Goal: Find specific page/section: Find specific page/section

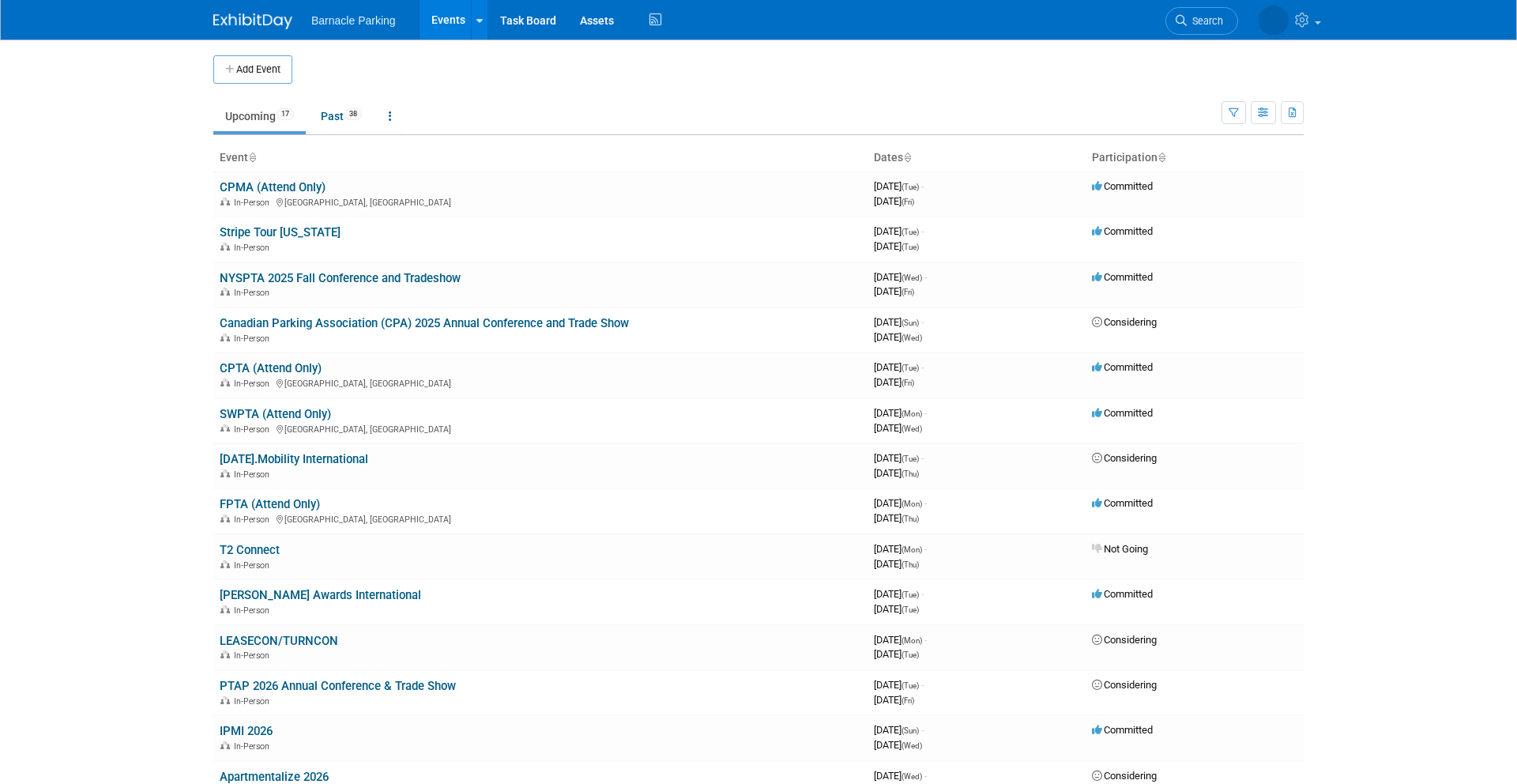
drag, startPoint x: 91, startPoint y: 261, endPoint x: 101, endPoint y: 259, distance: 10.2
click at [91, 261] on body "Barnacle Parking Events Add Event Bulk Upload Events Shareable Event Boards Rec…" at bounding box center [758, 392] width 1517 height 784
click at [110, 253] on body "Barnacle Parking Events Add Event Bulk Upload Events Shareable Event Boards Rec…" at bounding box center [758, 392] width 1517 height 784
click at [310, 276] on link "NYSPTA 2025 Fall Conference and Tradeshow" at bounding box center [340, 278] width 241 height 14
click at [84, 375] on body "Barnacle Parking Events Add Event Bulk Upload Events Shareable Event Boards Rec…" at bounding box center [758, 392] width 1517 height 784
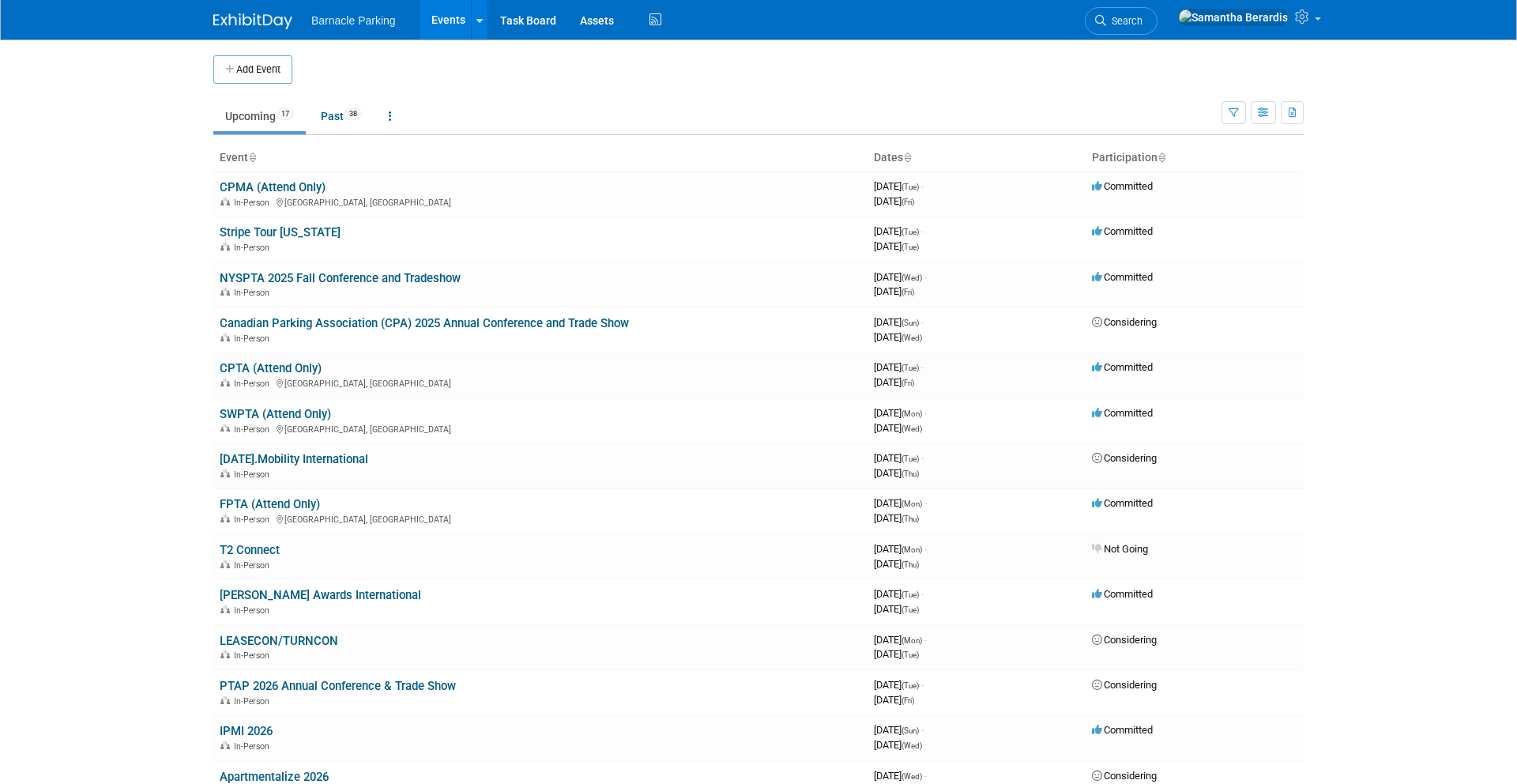
click at [99, 288] on body "Barnacle Parking Events Add Event Bulk Upload Events Shareable Event Boards Rec…" at bounding box center [758, 392] width 1517 height 784
click at [294, 281] on link "NYSPTA 2025 Fall Conference and Tradeshow" at bounding box center [340, 278] width 241 height 14
click at [129, 322] on body "Barnacle Parking Events Add Event Bulk Upload Events Shareable Event Boards Rec…" at bounding box center [758, 392] width 1517 height 784
click at [139, 332] on body "Barnacle Parking Events Add Event Bulk Upload Events Shareable Event Boards Rec…" at bounding box center [758, 392] width 1517 height 784
click at [1376, 224] on body "Barnacle Parking Events Add Event Bulk Upload Events Shareable Event Boards Rec…" at bounding box center [758, 392] width 1517 height 784
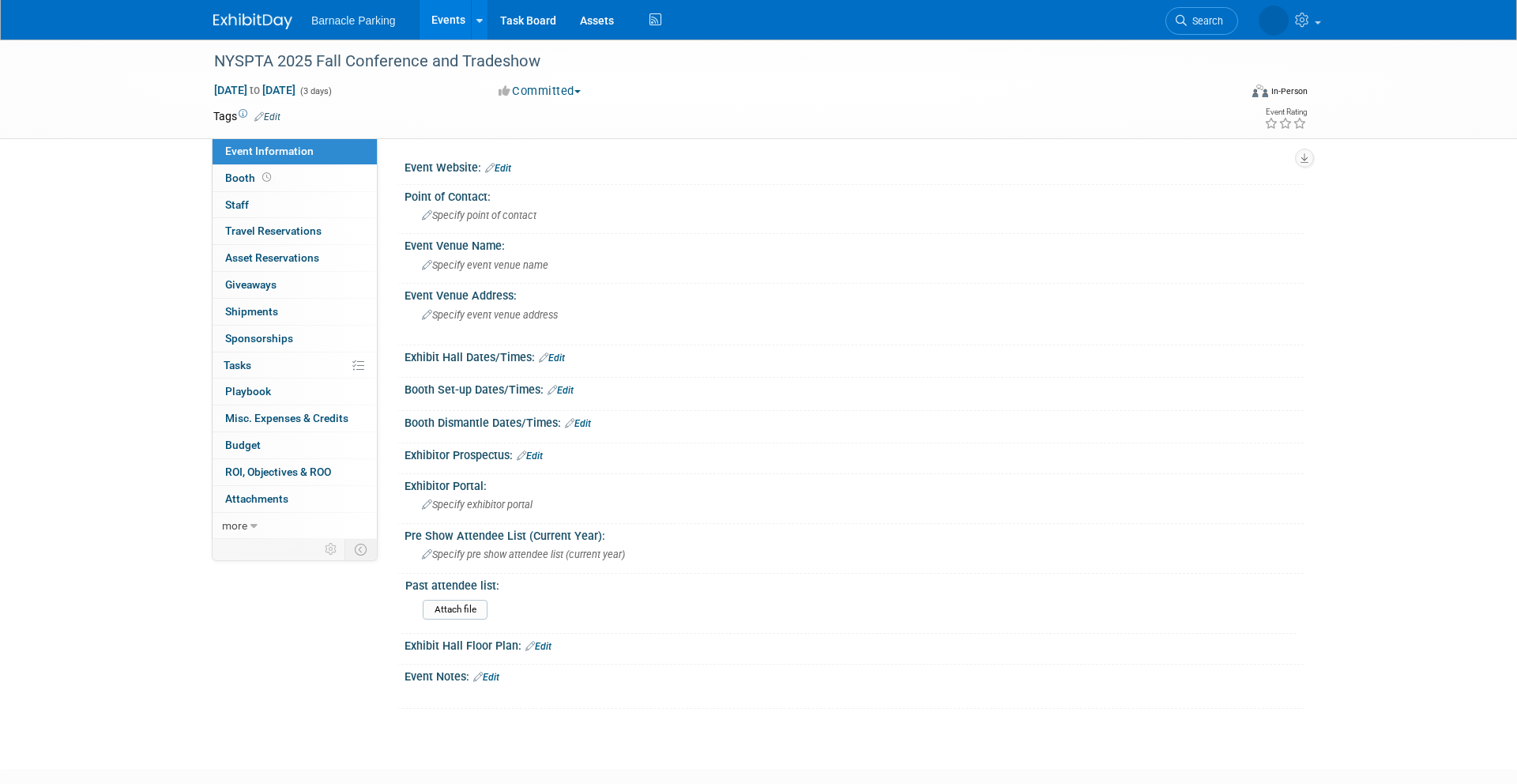
click at [165, 232] on div "NYSPTA 2025 Fall Conference and Tradeshow Oct 1, 2025 to Oct 3, 2025 (3 days) O…" at bounding box center [758, 390] width 1517 height 701
